Goal: Use online tool/utility: Utilize a website feature to perform a specific function

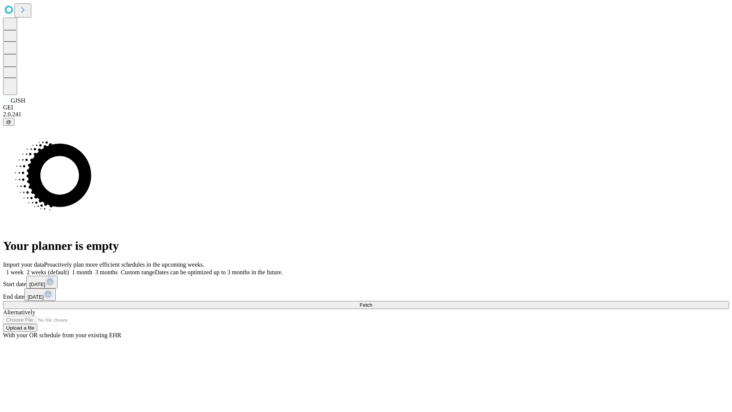
click at [372, 302] on span "Fetch" at bounding box center [366, 305] width 13 height 6
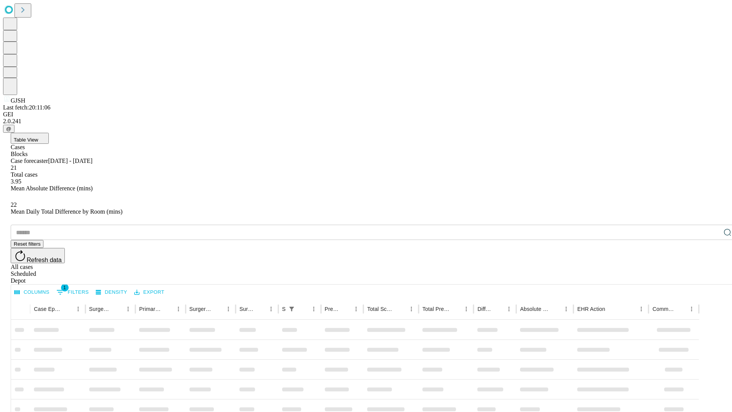
click at [38, 137] on span "Table View" at bounding box center [26, 140] width 24 height 6
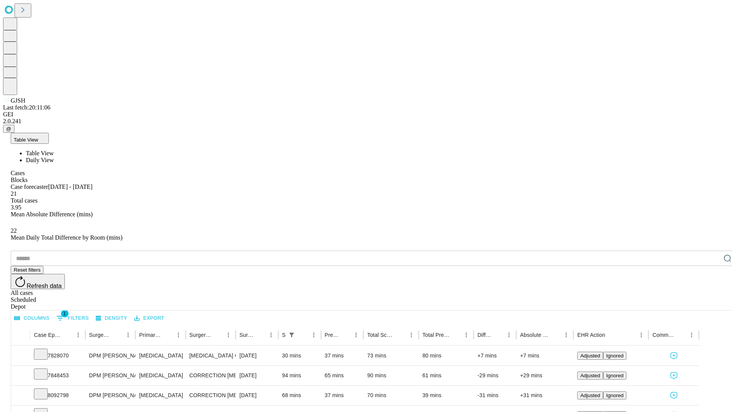
click at [54, 157] on span "Daily View" at bounding box center [40, 160] width 28 height 6
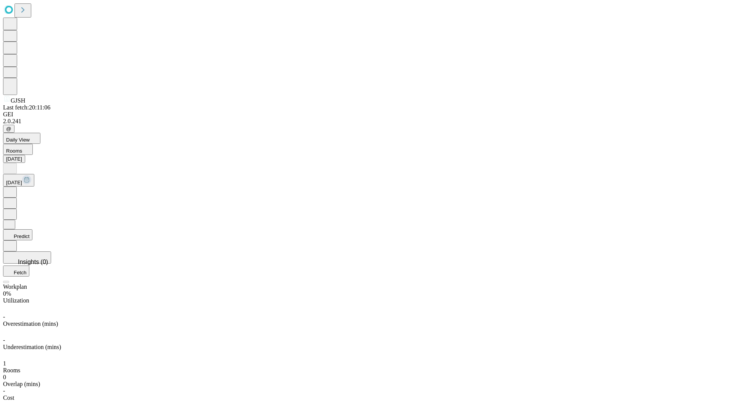
click at [32, 229] on button "Predict" at bounding box center [17, 234] width 29 height 11
